Goal: Task Accomplishment & Management: Complete application form

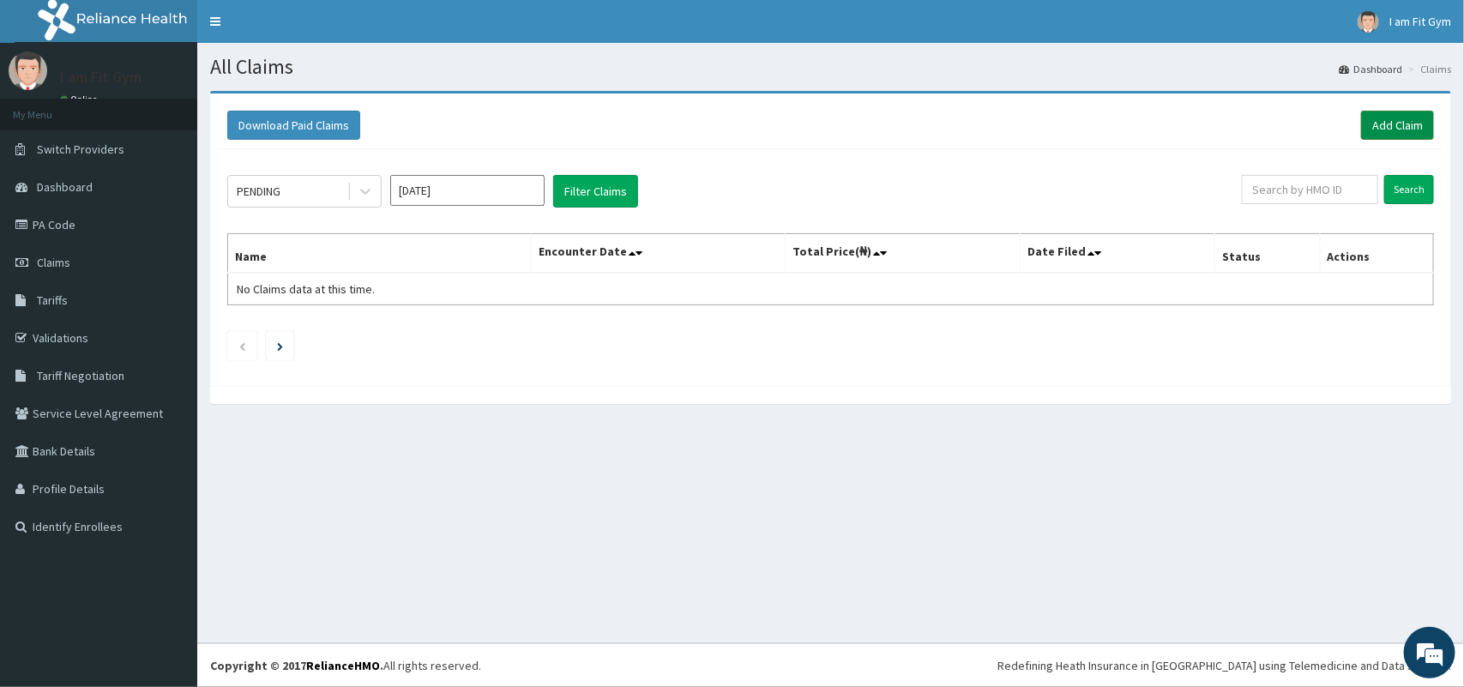
click at [1398, 124] on link "Add Claim" at bounding box center [1397, 125] width 73 height 29
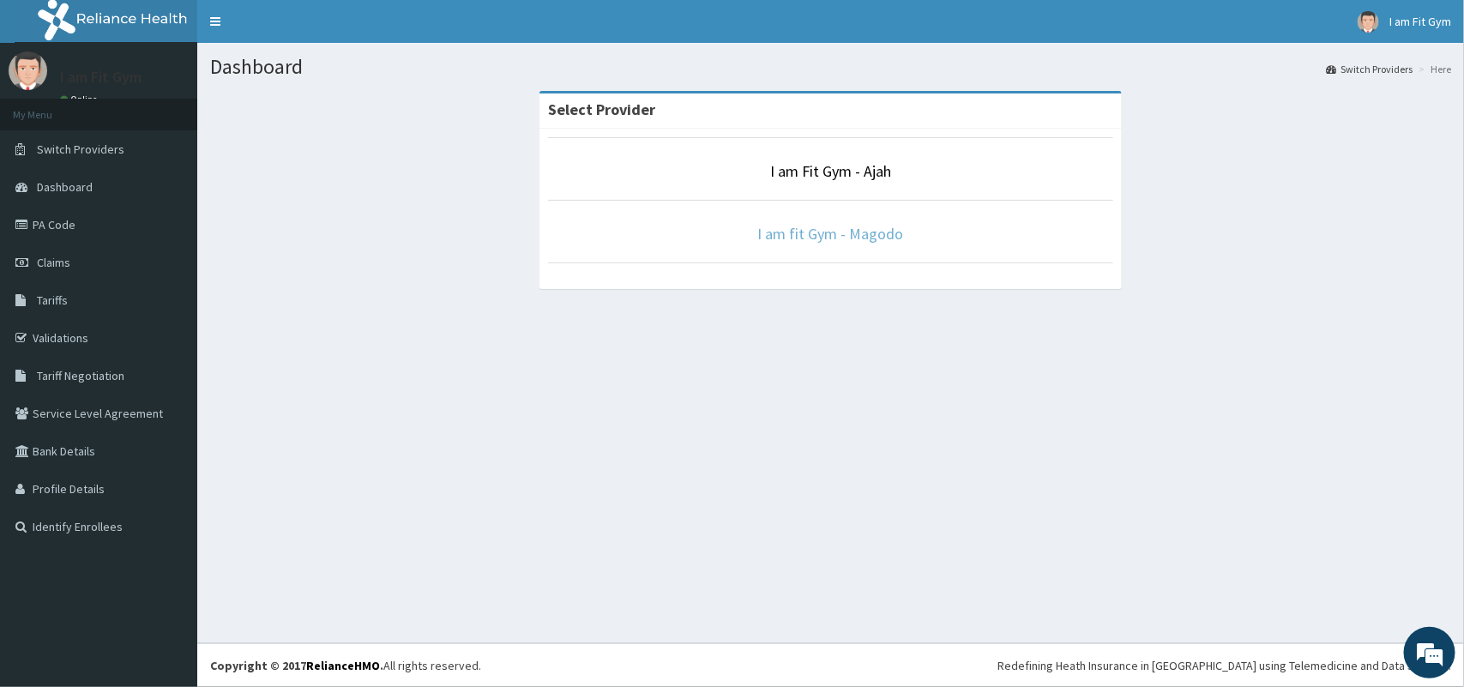
click at [864, 230] on link "I am fit Gym - Magodo" at bounding box center [831, 234] width 146 height 20
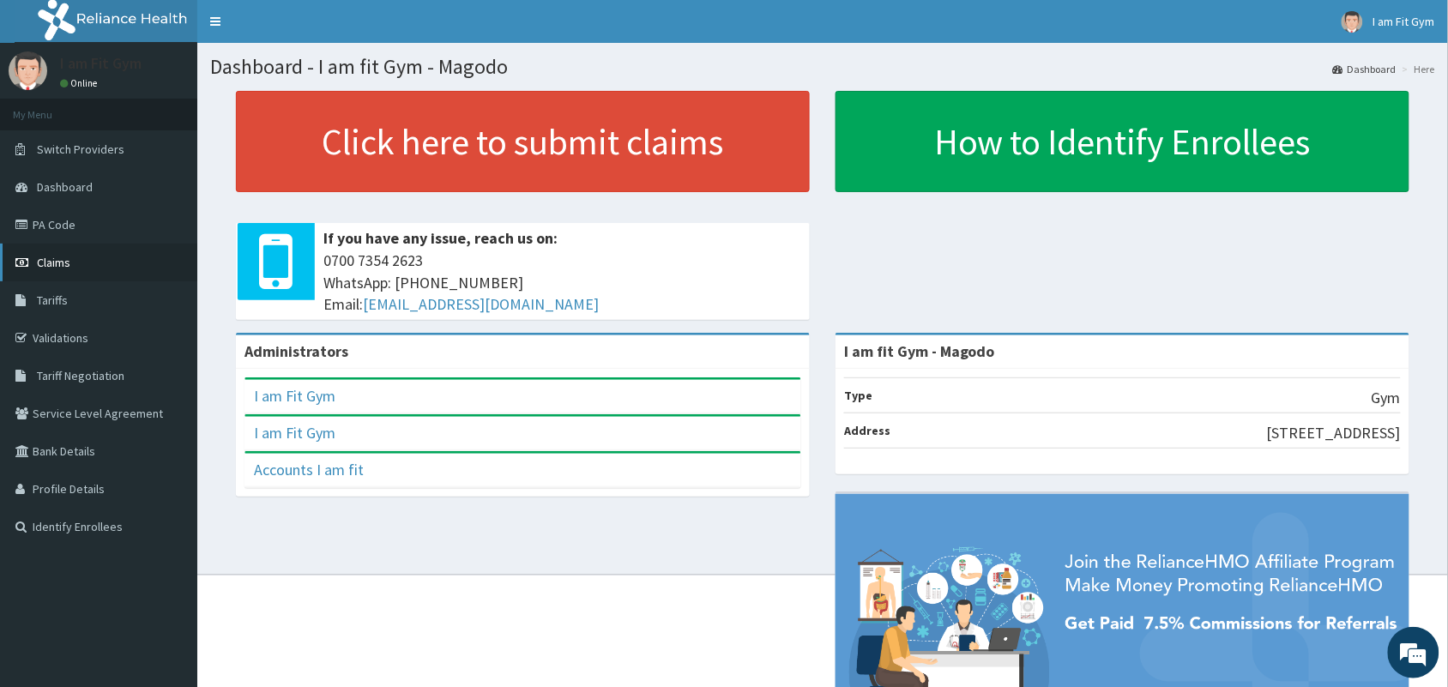
click at [79, 275] on link "Claims" at bounding box center [98, 263] width 197 height 38
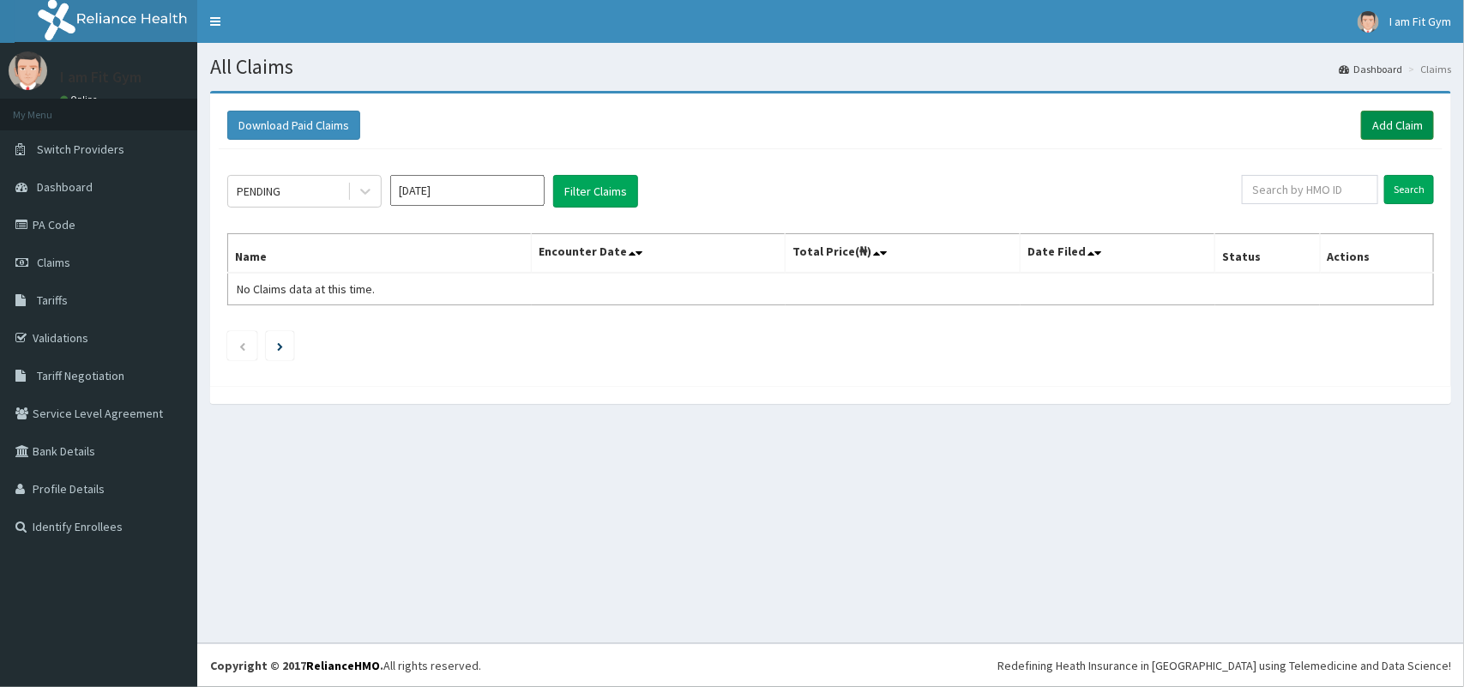
click at [1386, 120] on link "Add Claim" at bounding box center [1397, 125] width 73 height 29
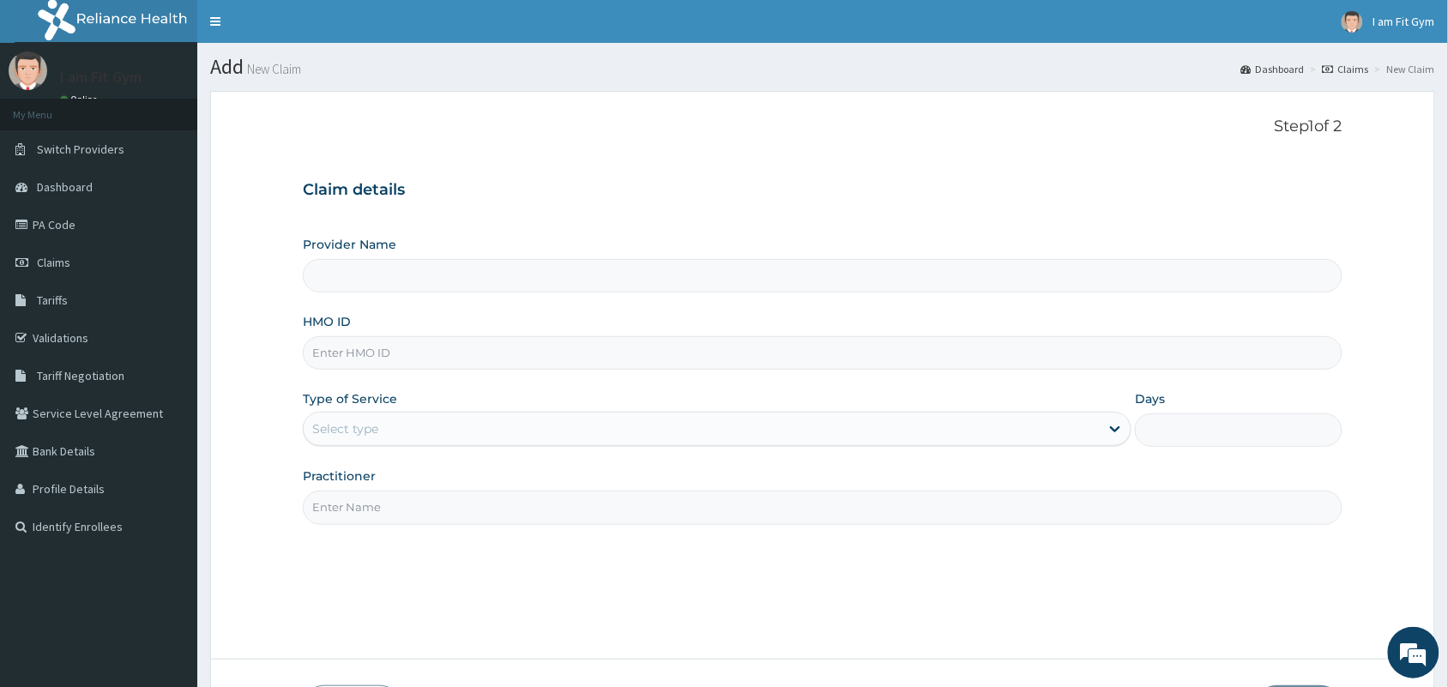
type input "I am fit Gym - Magodo"
type input "1"
click at [389, 341] on input "HMO ID" at bounding box center [823, 352] width 1040 height 33
type input "ANL/10039/D"
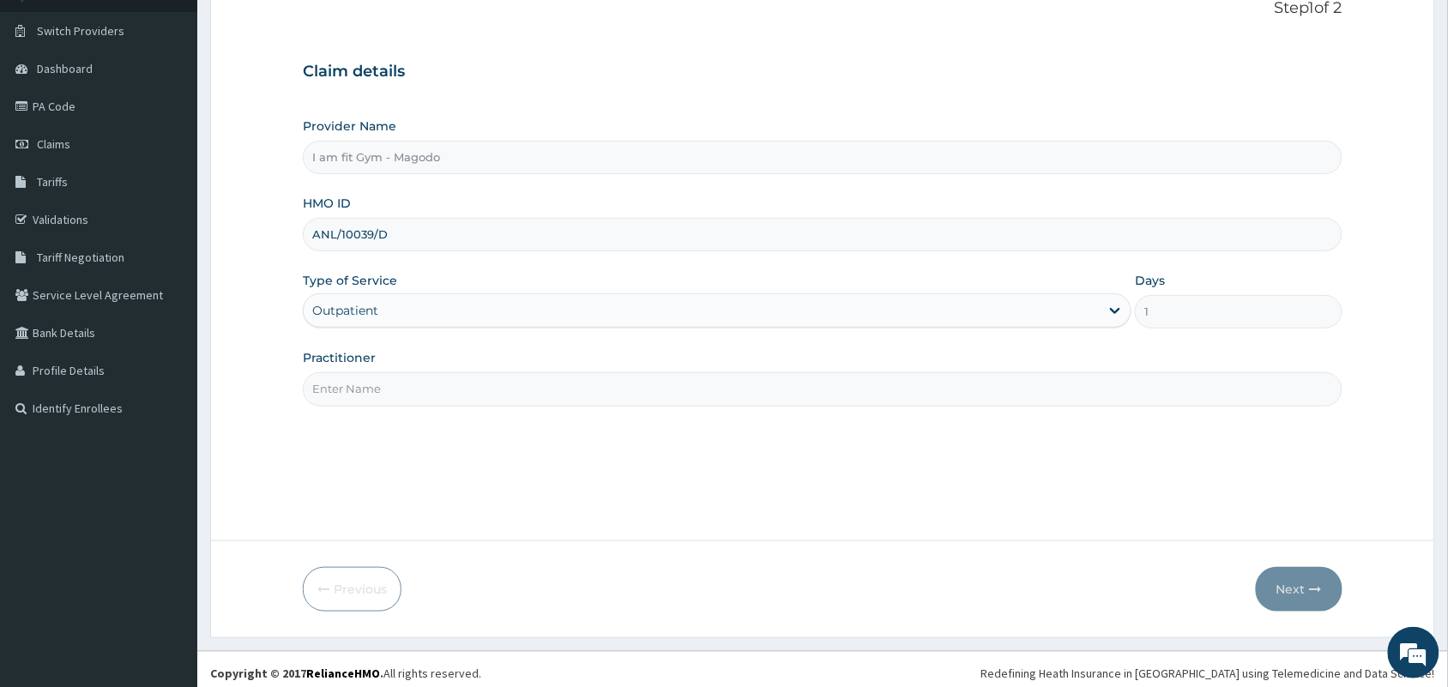
scroll to position [118, 0]
click at [429, 395] on input "Practitioner" at bounding box center [823, 389] width 1040 height 33
type input "R"
click at [362, 395] on input "R" at bounding box center [823, 389] width 1040 height 33
click at [1288, 590] on button "Next" at bounding box center [1299, 590] width 87 height 45
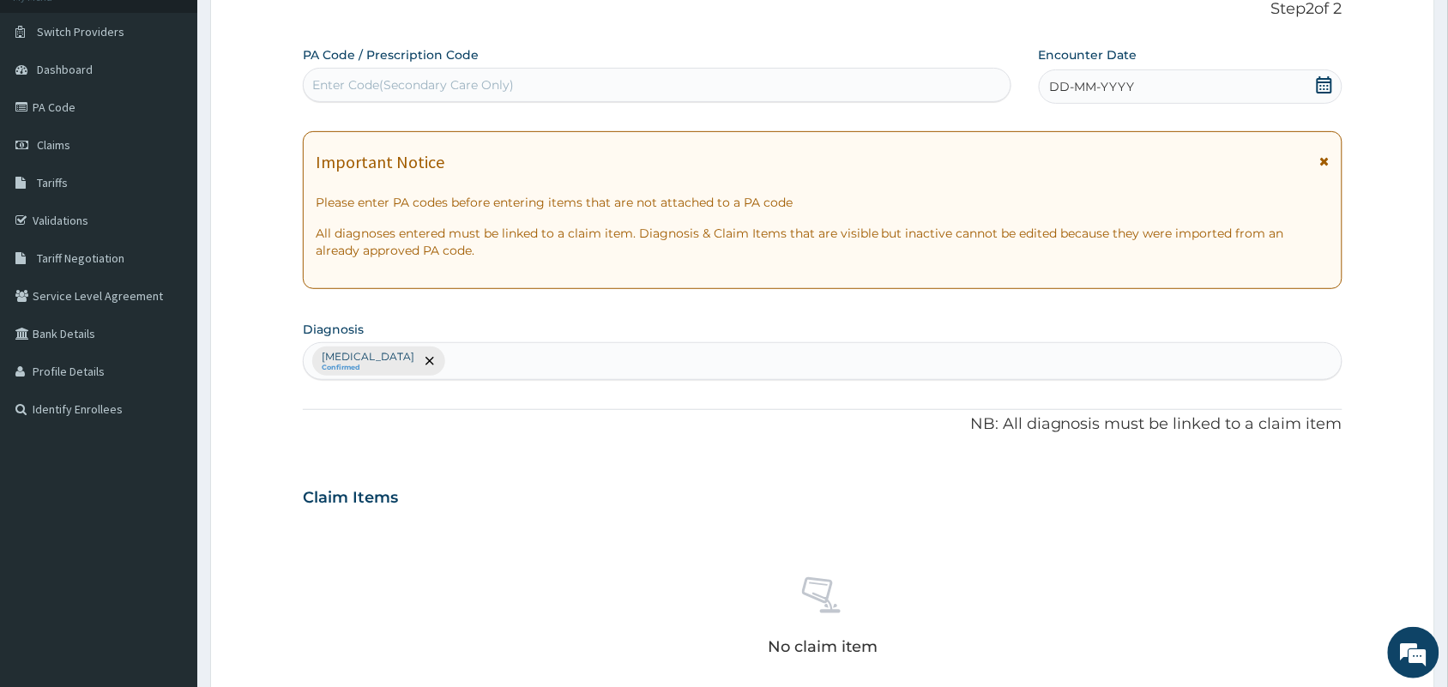
click at [420, 79] on div "Enter Code(Secondary Care Only)" at bounding box center [413, 84] width 202 height 17
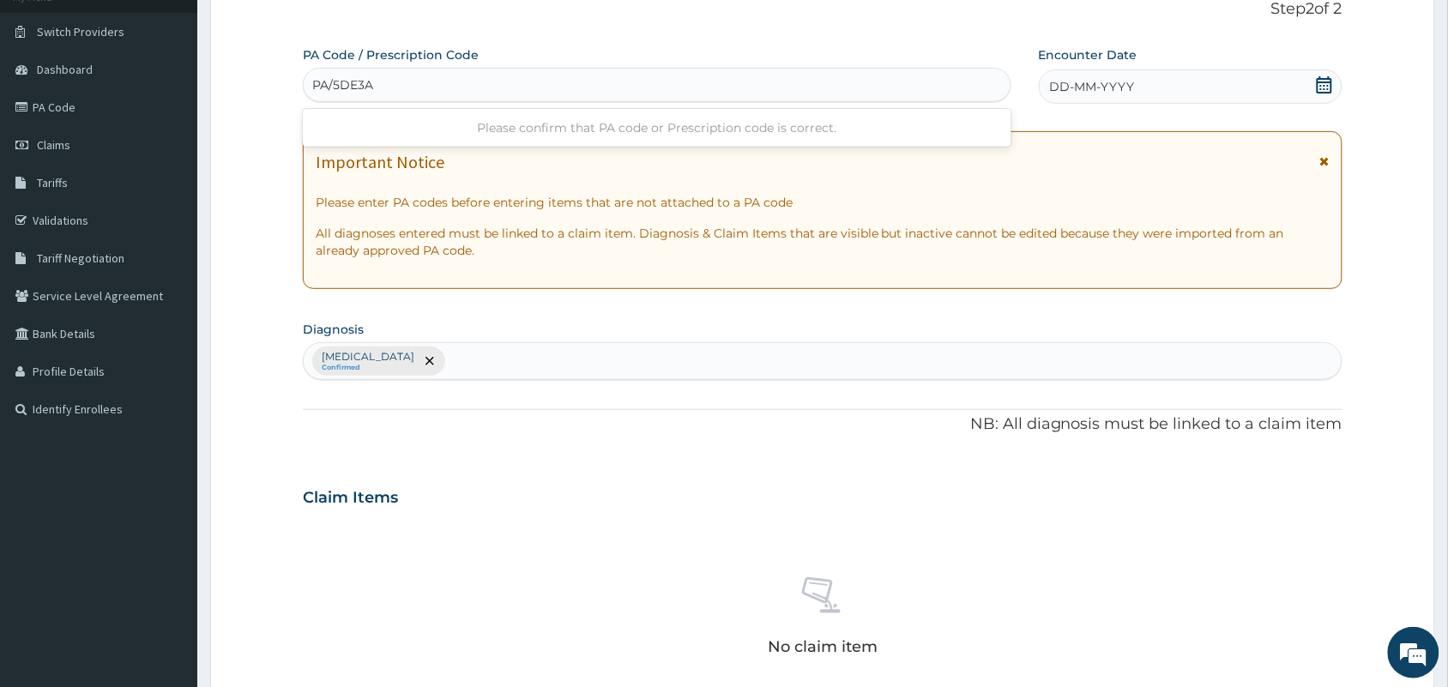
type input "PA/5DE3A6"
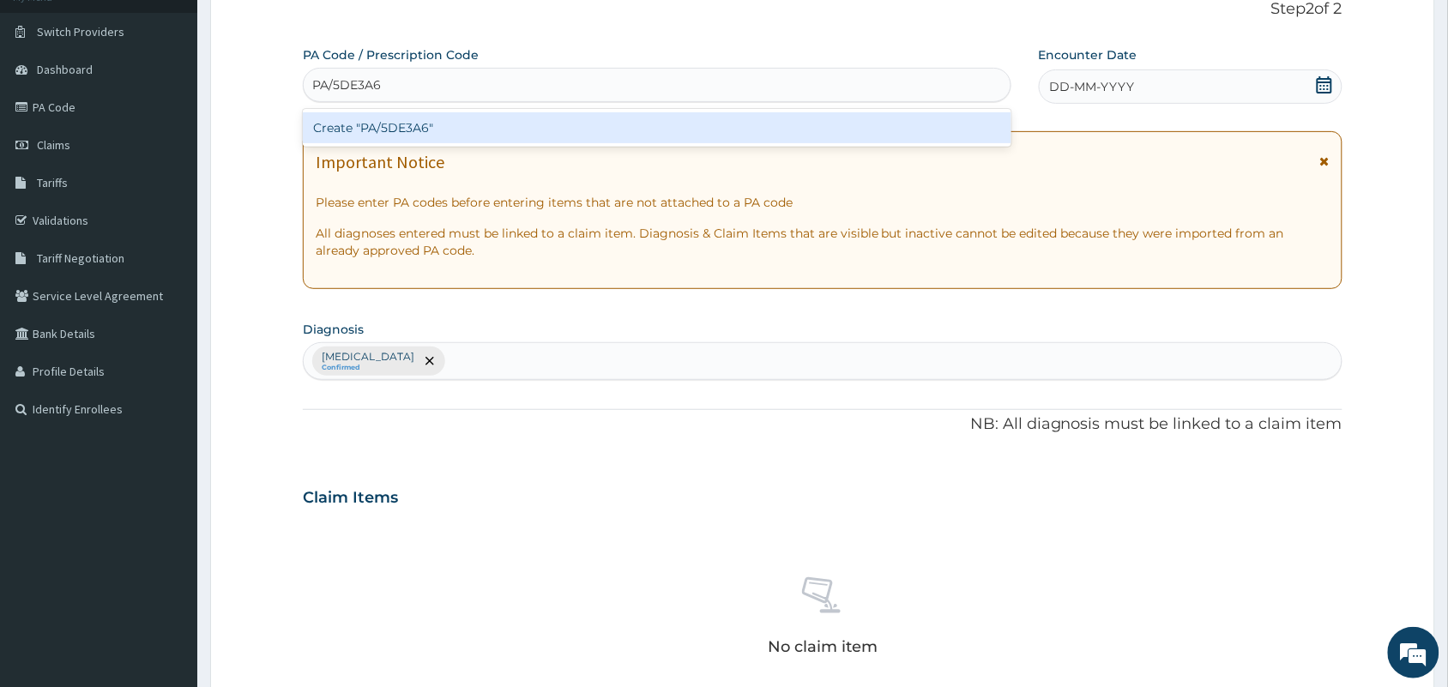
click at [453, 124] on div "Create "PA/5DE3A6"" at bounding box center [657, 127] width 709 height 31
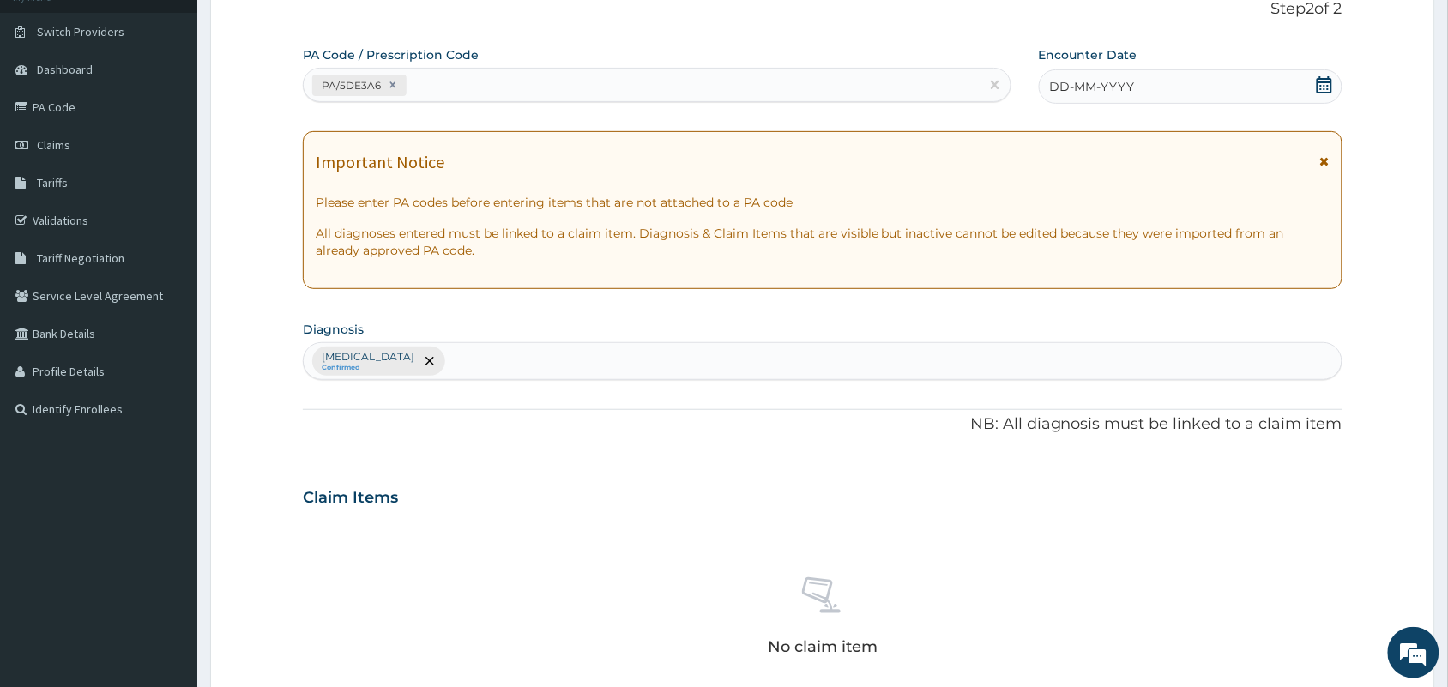
click at [1083, 88] on span "DD-MM-YYYY" at bounding box center [1092, 86] width 85 height 17
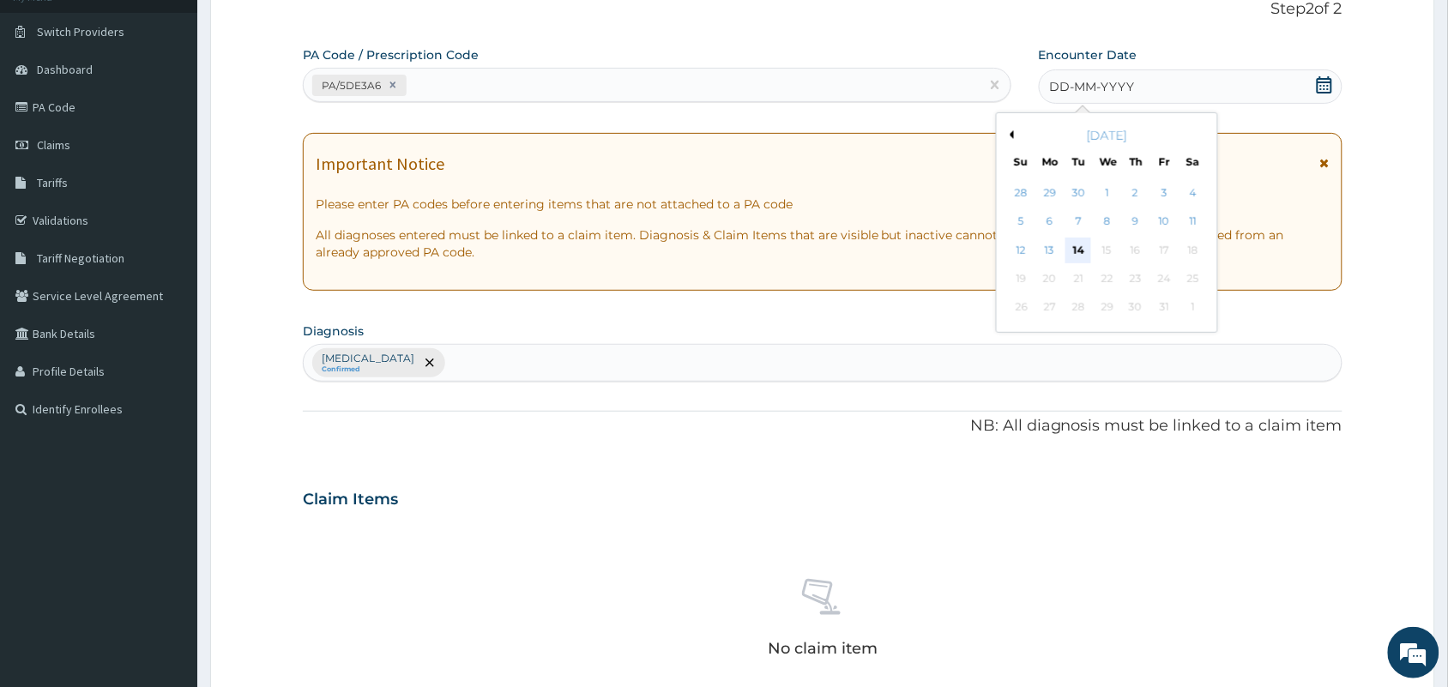
click at [1078, 253] on div "14" at bounding box center [1079, 251] width 26 height 26
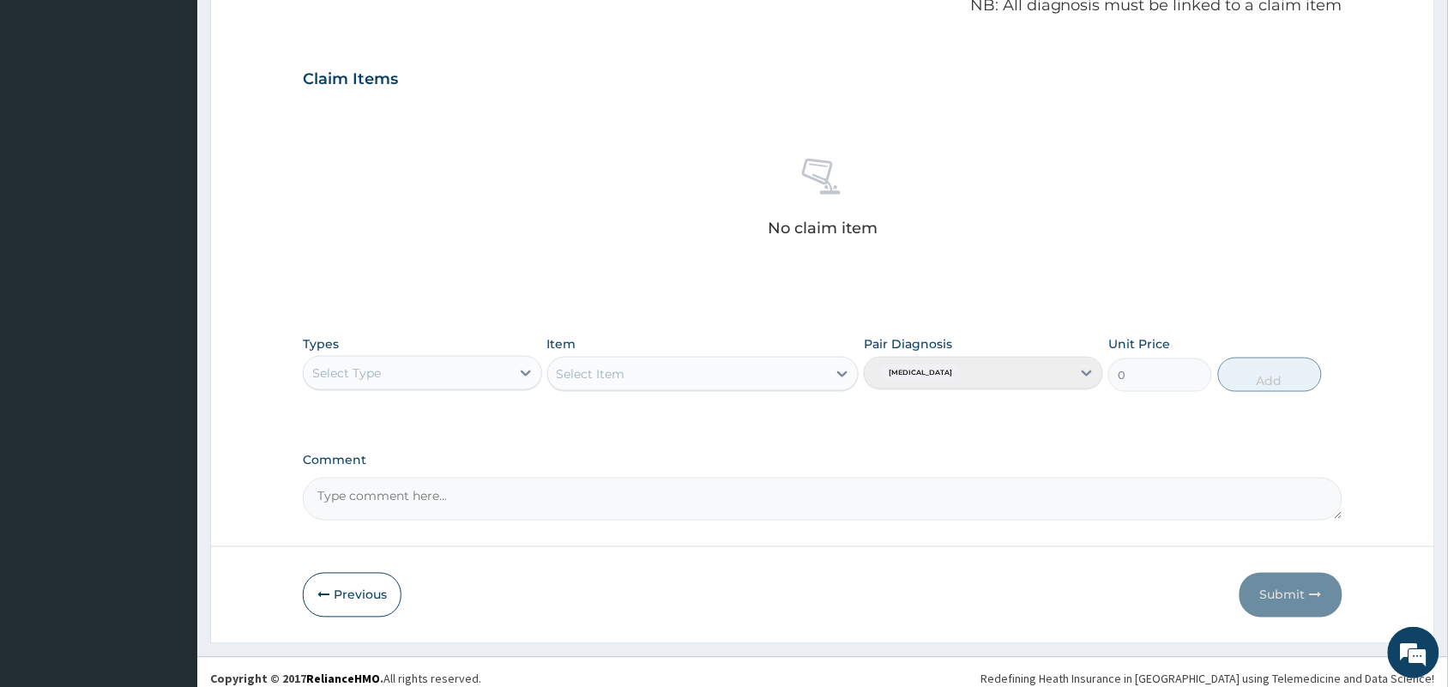
scroll to position [551, 0]
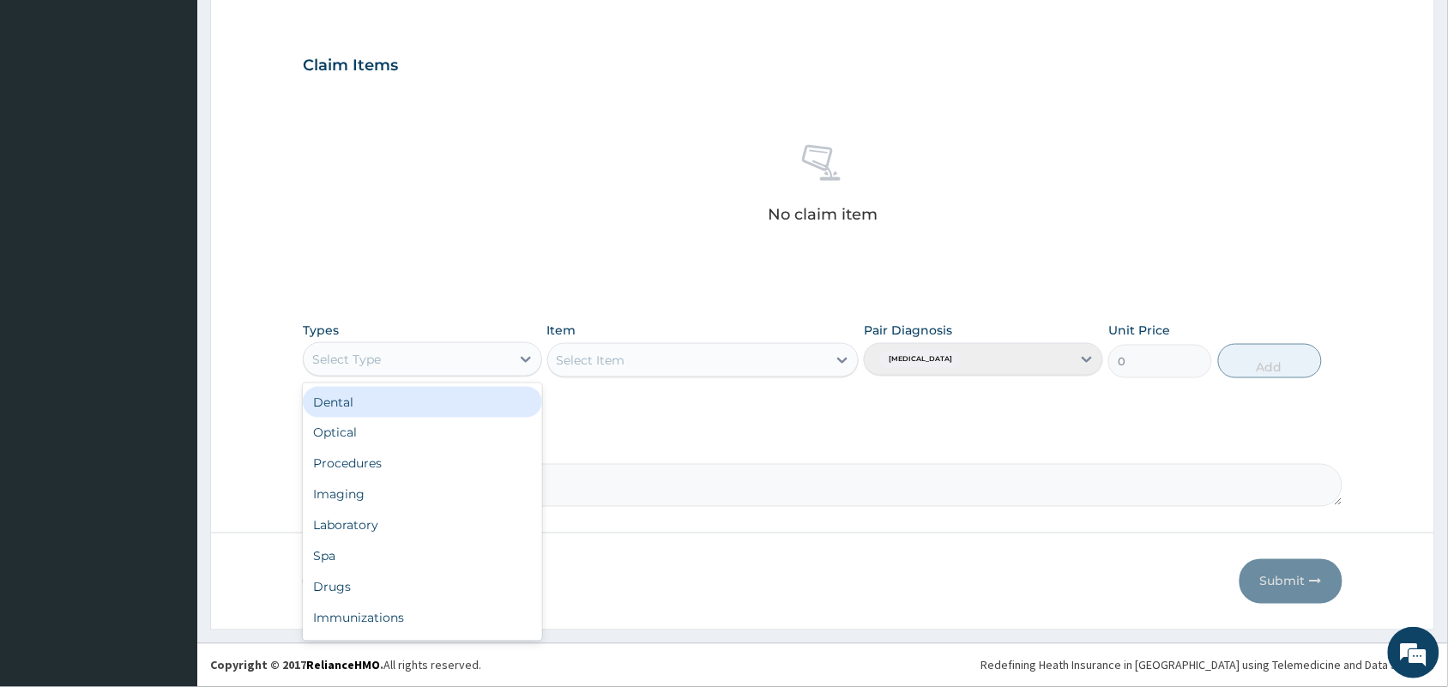
click at [450, 348] on div "Select Type" at bounding box center [407, 359] width 207 height 27
type input "gy"
click at [448, 401] on div "Gym" at bounding box center [422, 402] width 239 height 31
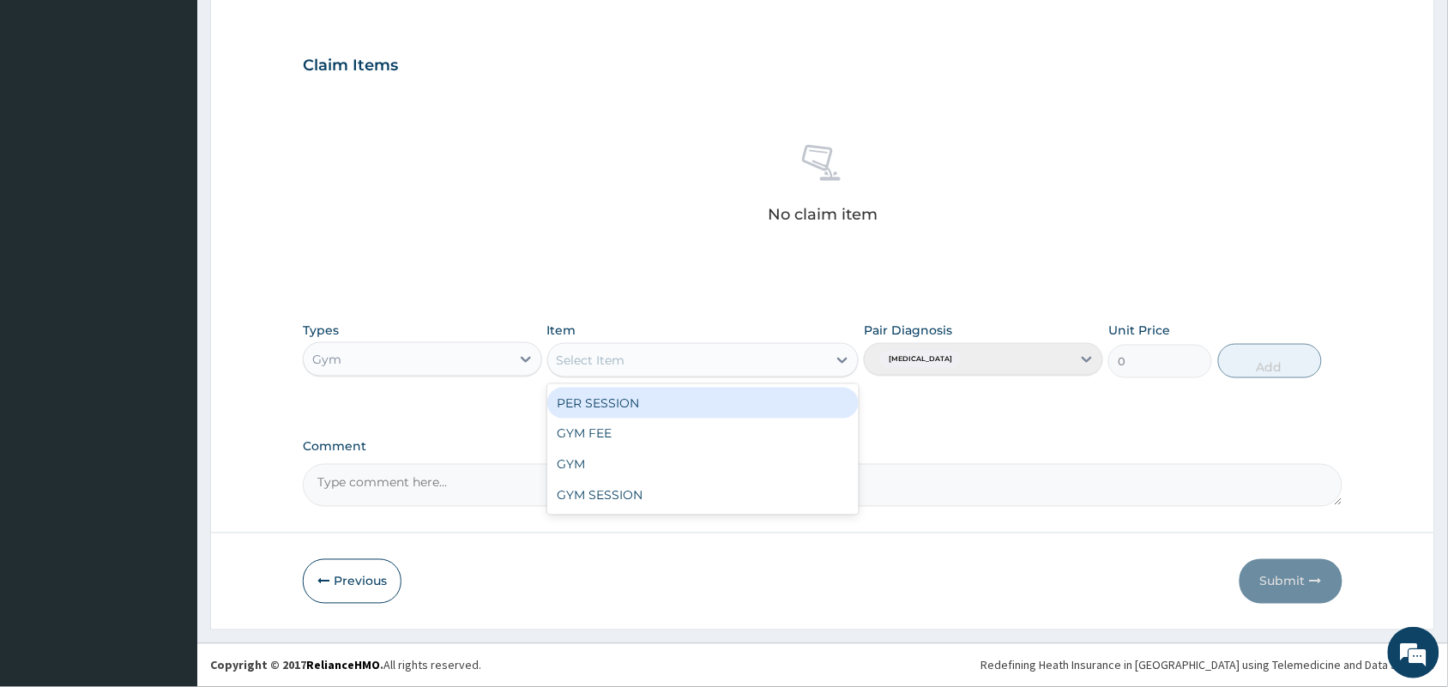
click at [666, 357] on div "Select Item" at bounding box center [688, 360] width 280 height 27
click at [682, 414] on div "PER SESSION" at bounding box center [703, 403] width 312 height 31
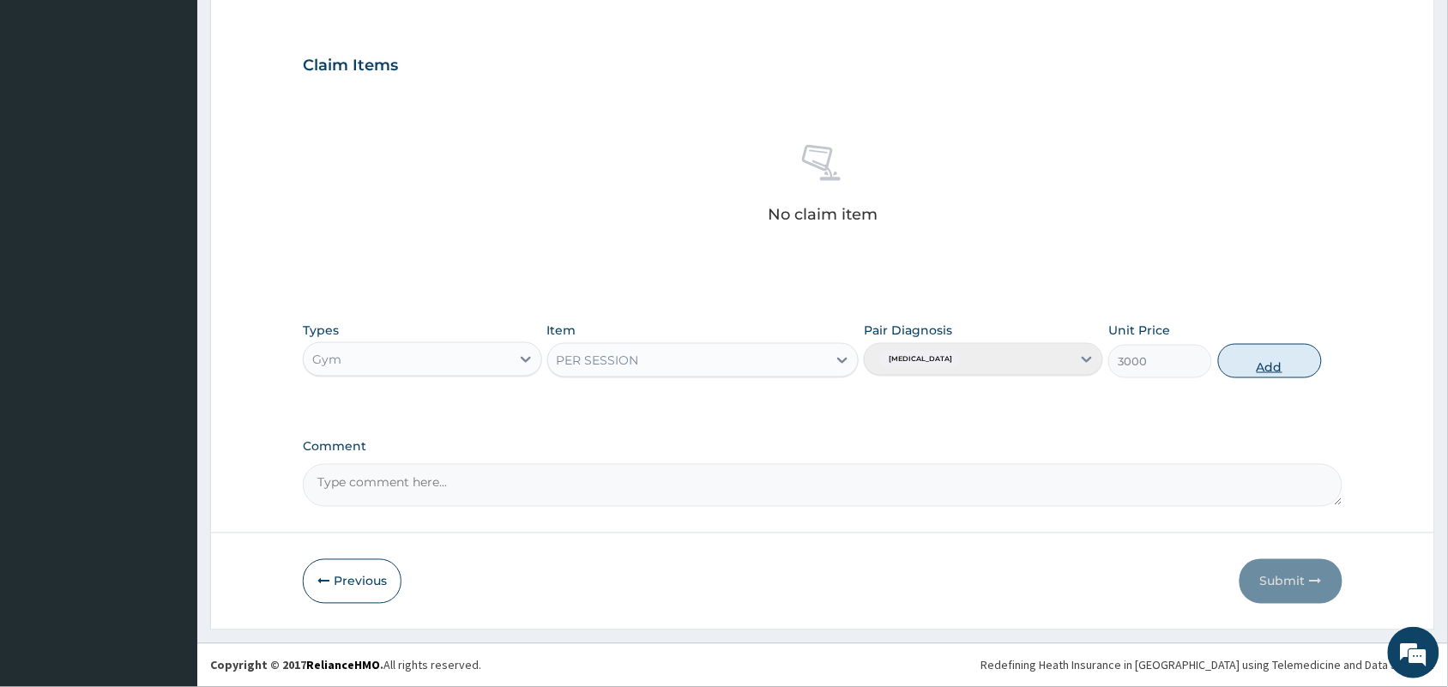
click at [1279, 373] on button "Add" at bounding box center [1270, 361] width 104 height 34
type input "0"
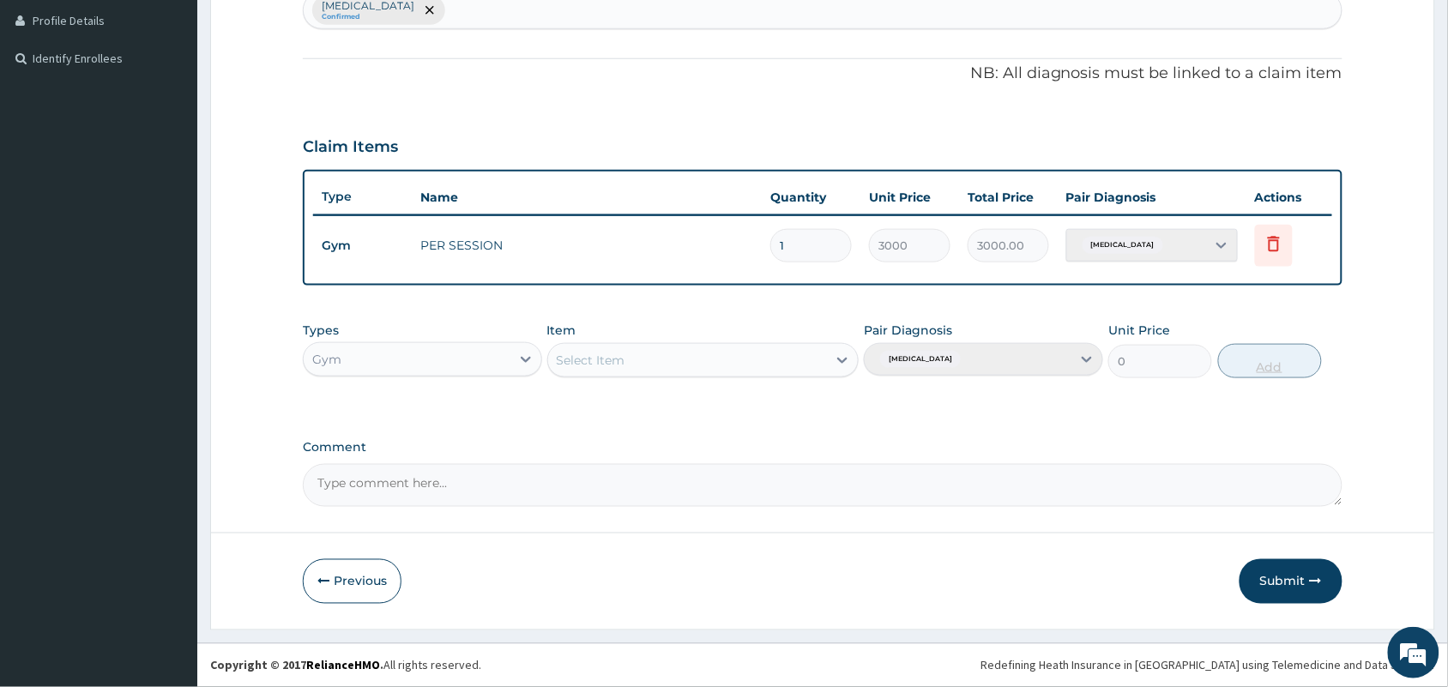
scroll to position [468, 0]
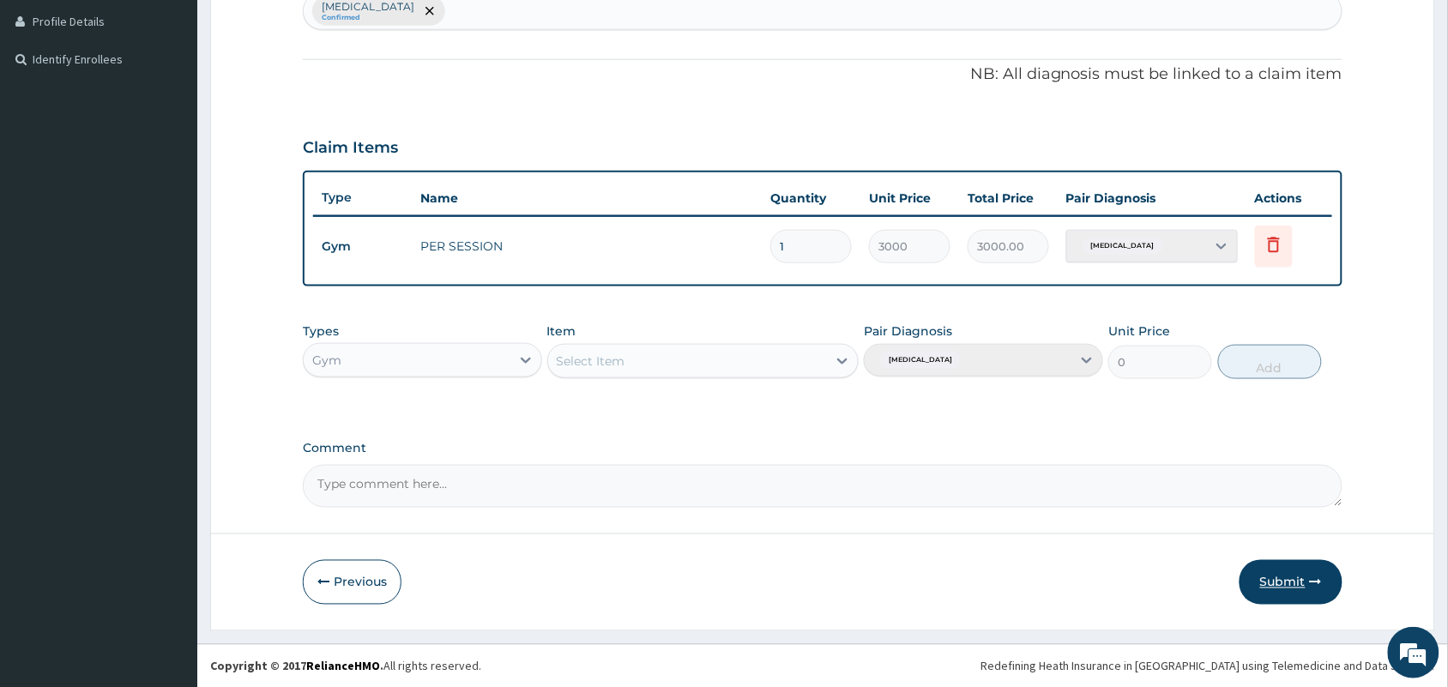
click at [1275, 576] on button "Submit" at bounding box center [1291, 582] width 103 height 45
